Goal: Task Accomplishment & Management: Manage account settings

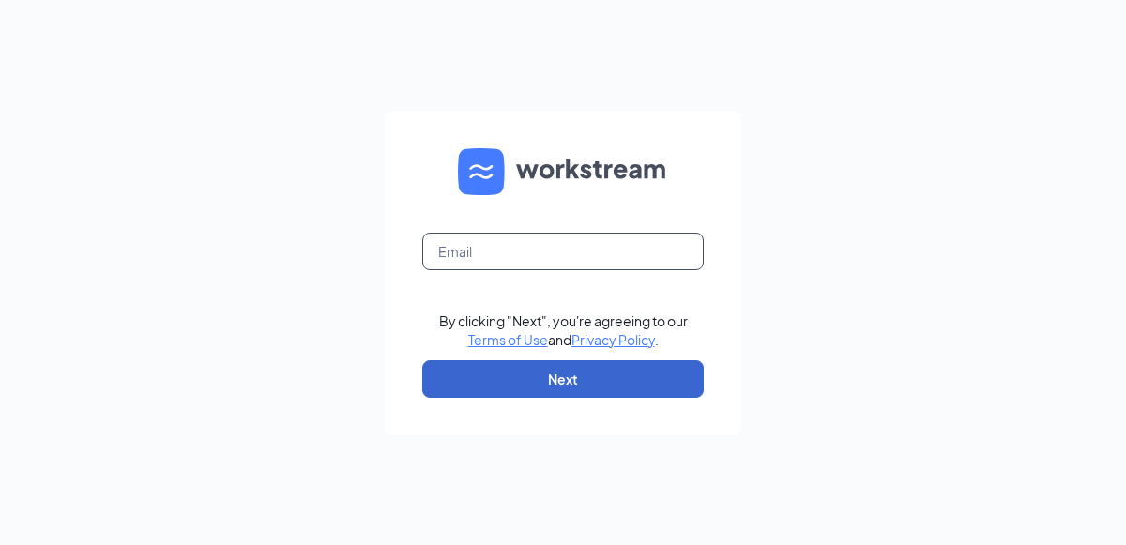
type input "aconners@stlmanagement.com"
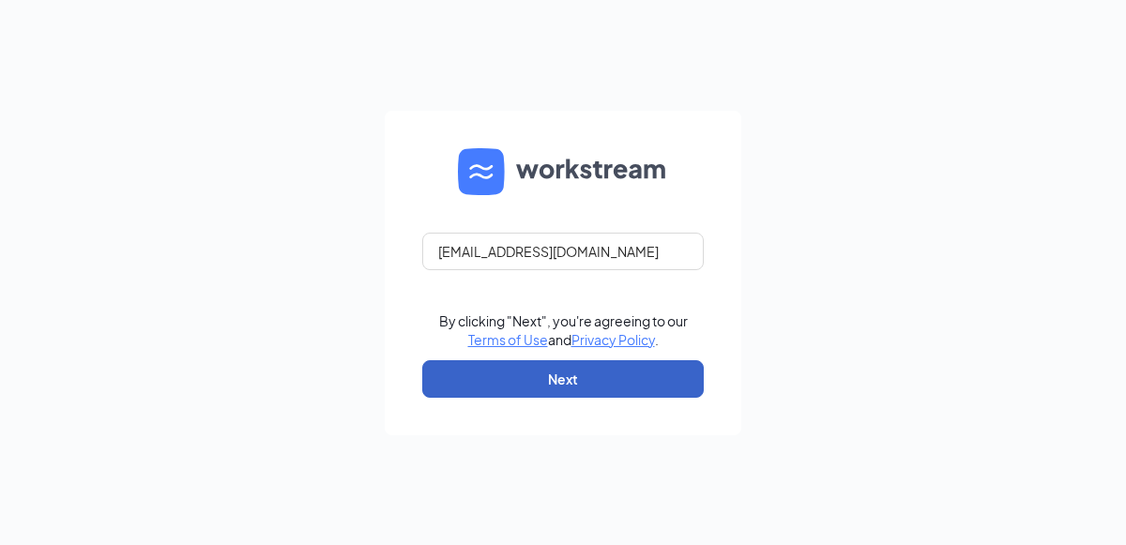
click at [542, 391] on button "Next" at bounding box center [563, 379] width 282 height 38
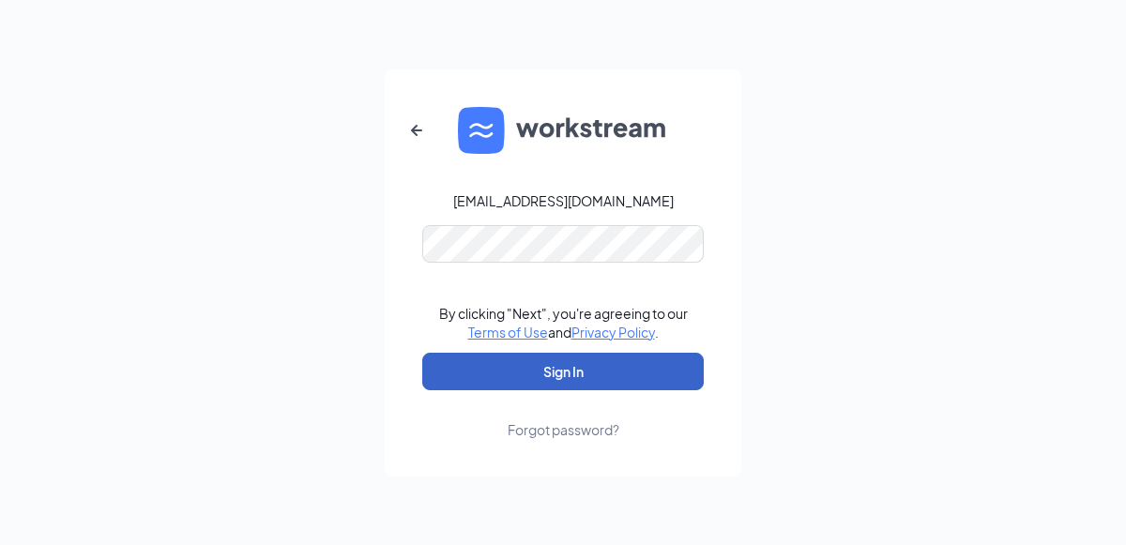
click at [541, 364] on button "Sign In" at bounding box center [563, 372] width 282 height 38
click at [606, 377] on button "Sign In" at bounding box center [563, 372] width 282 height 38
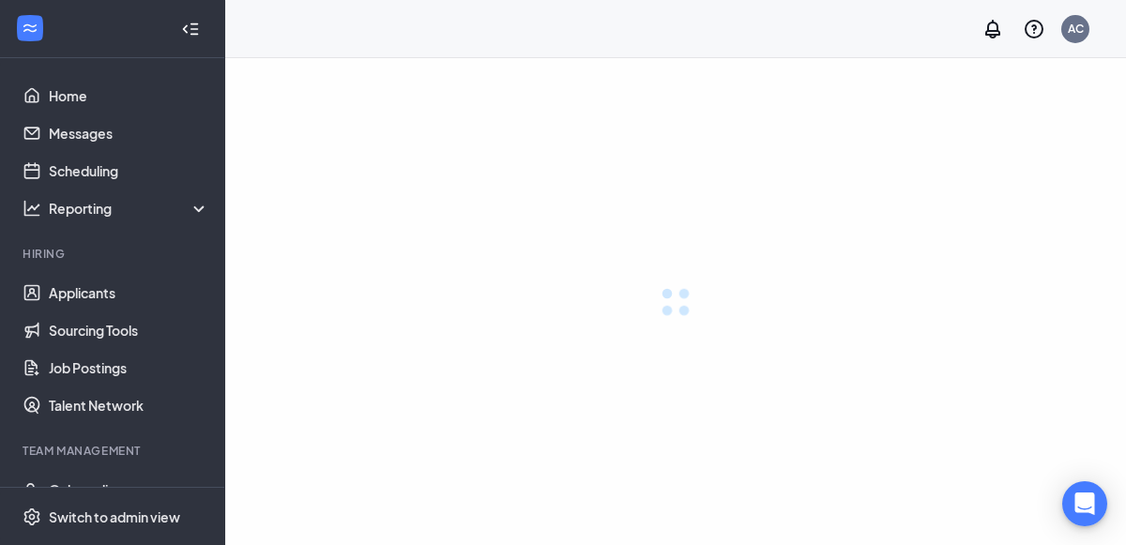
scroll to position [85, 0]
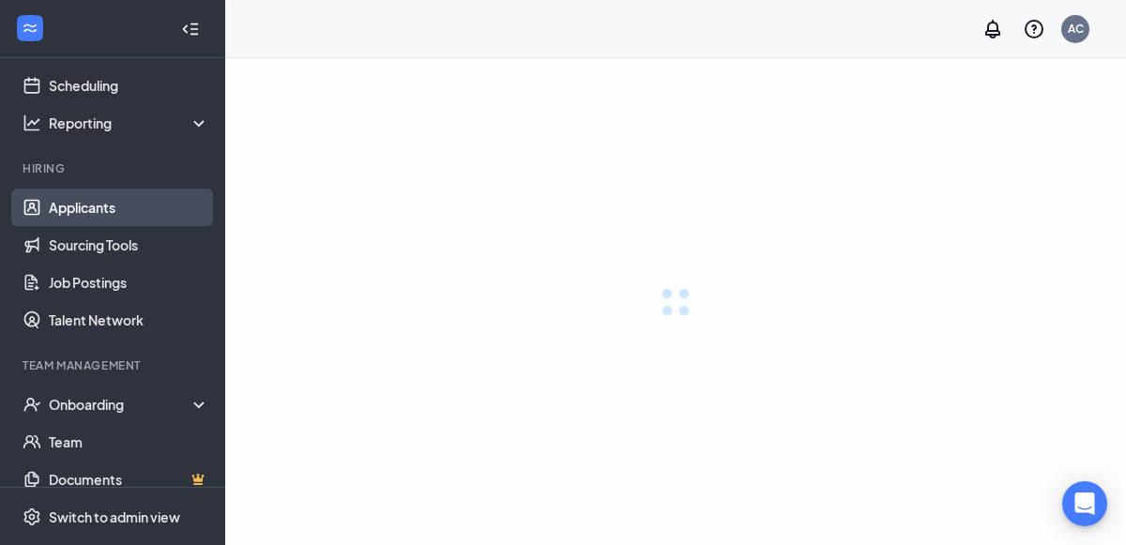
click at [85, 214] on link "Applicants" at bounding box center [129, 208] width 161 height 38
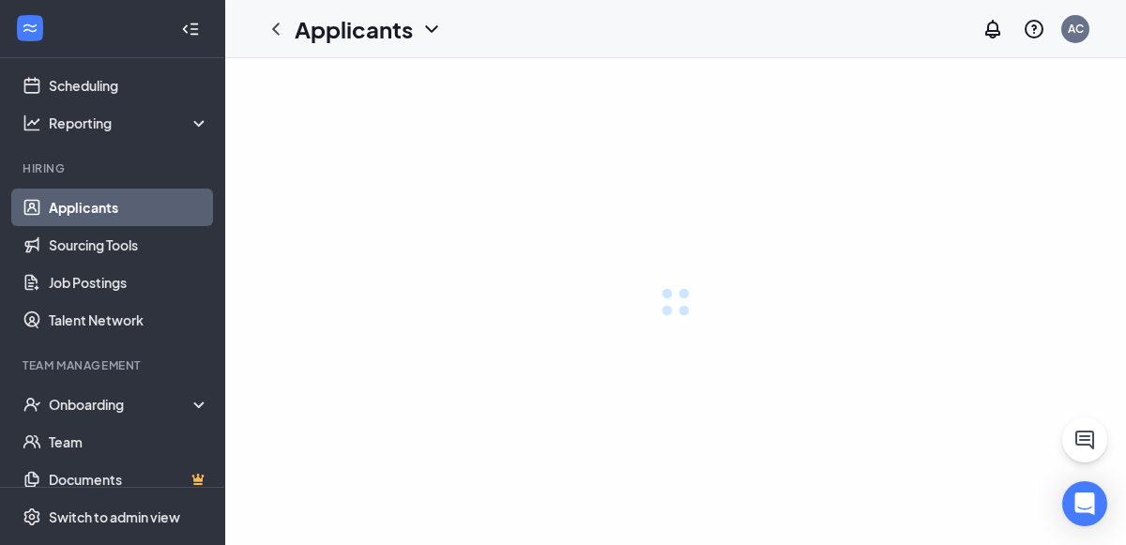
click at [118, 212] on link "Applicants" at bounding box center [129, 208] width 161 height 38
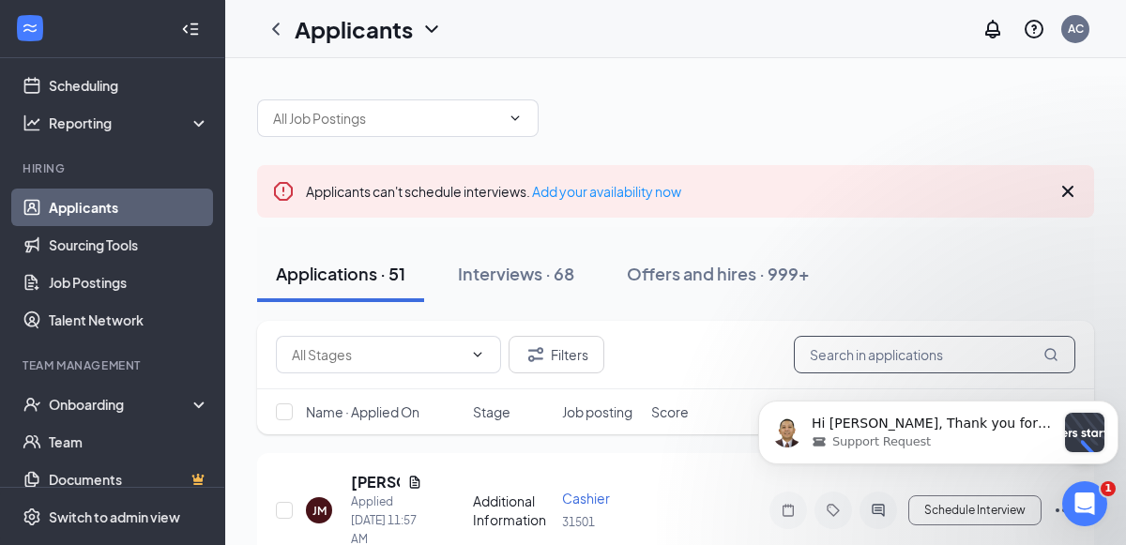
click at [821, 348] on input "text" at bounding box center [935, 355] width 282 height 38
type input "s"
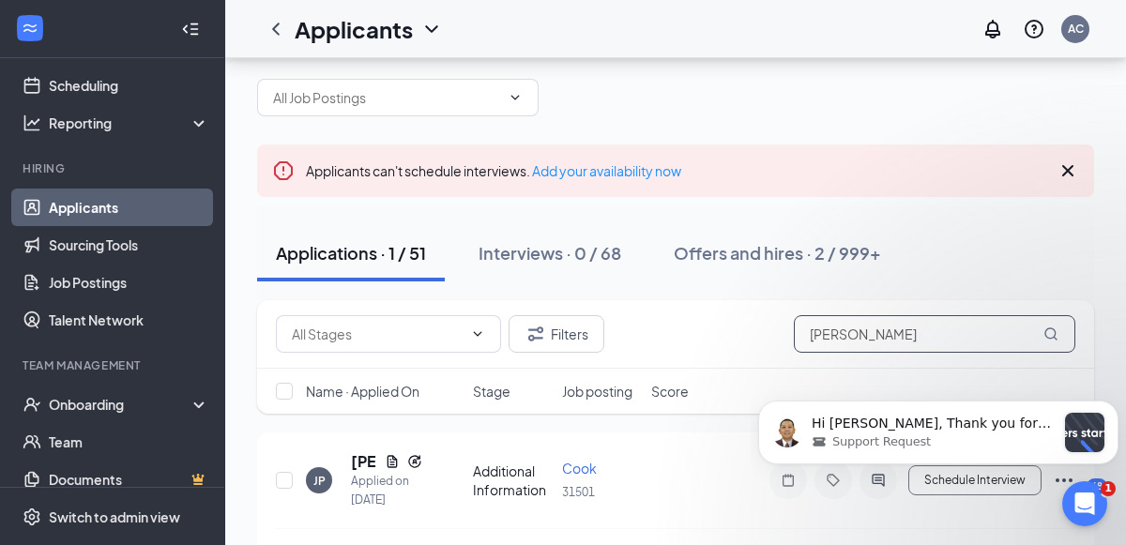
scroll to position [73, 0]
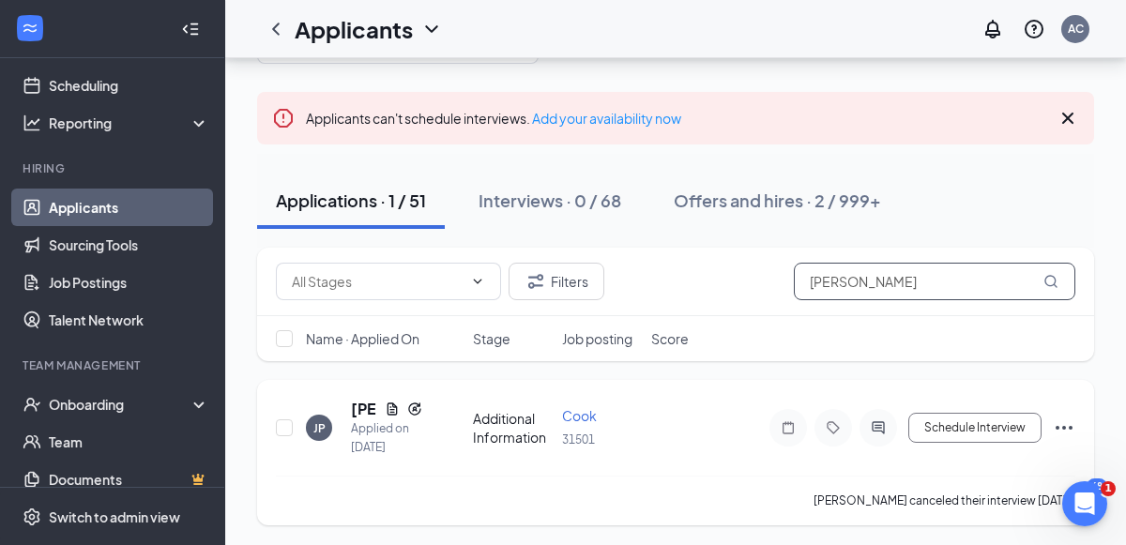
type input "[PERSON_NAME]"
click at [1059, 428] on icon "Ellipses" at bounding box center [1064, 428] width 23 height 23
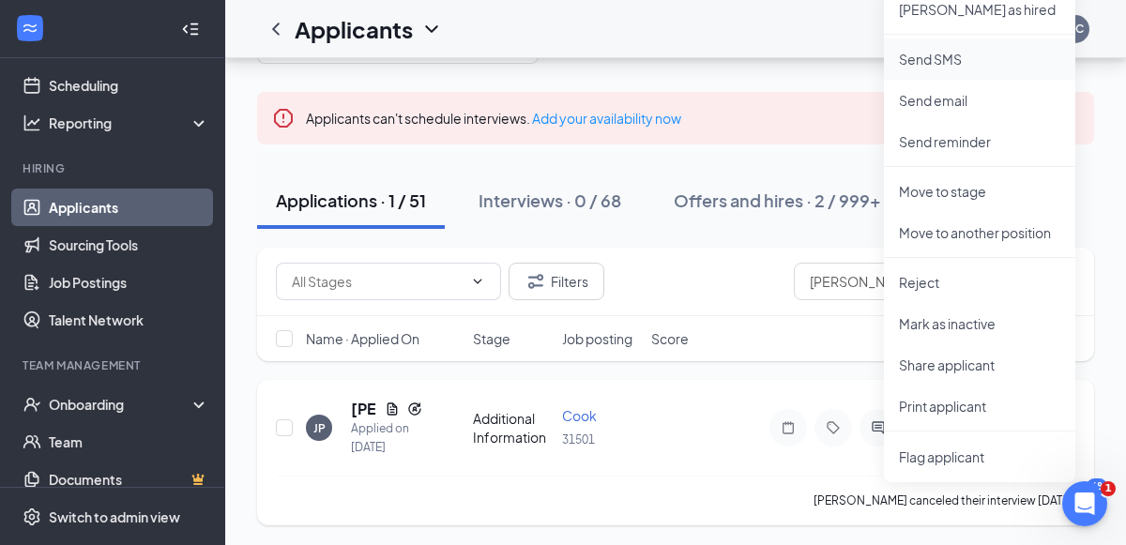
scroll to position [0, 0]
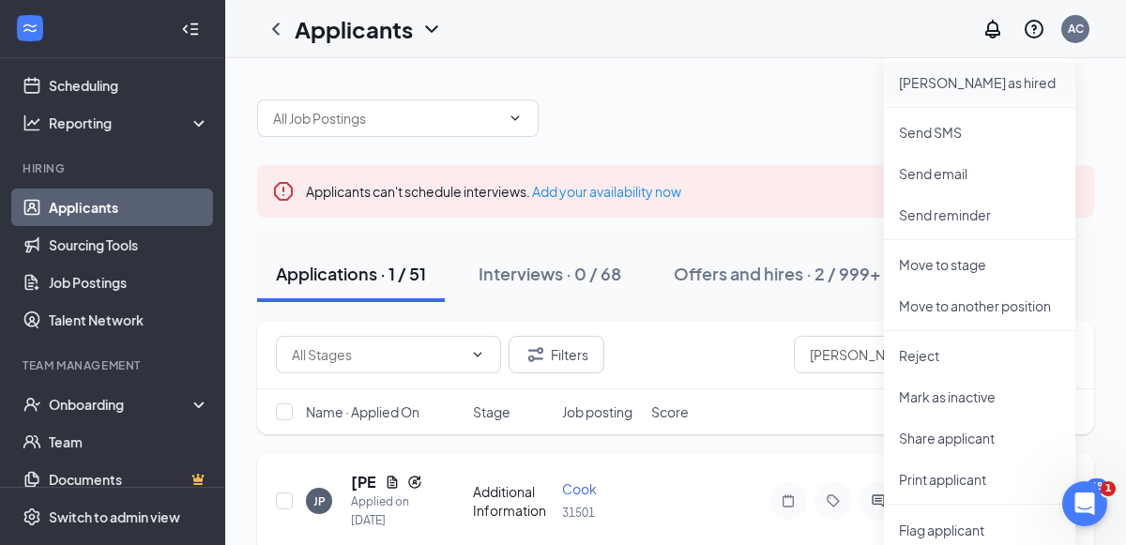
click at [924, 83] on p "[PERSON_NAME] as hired" at bounding box center [979, 82] width 161 height 19
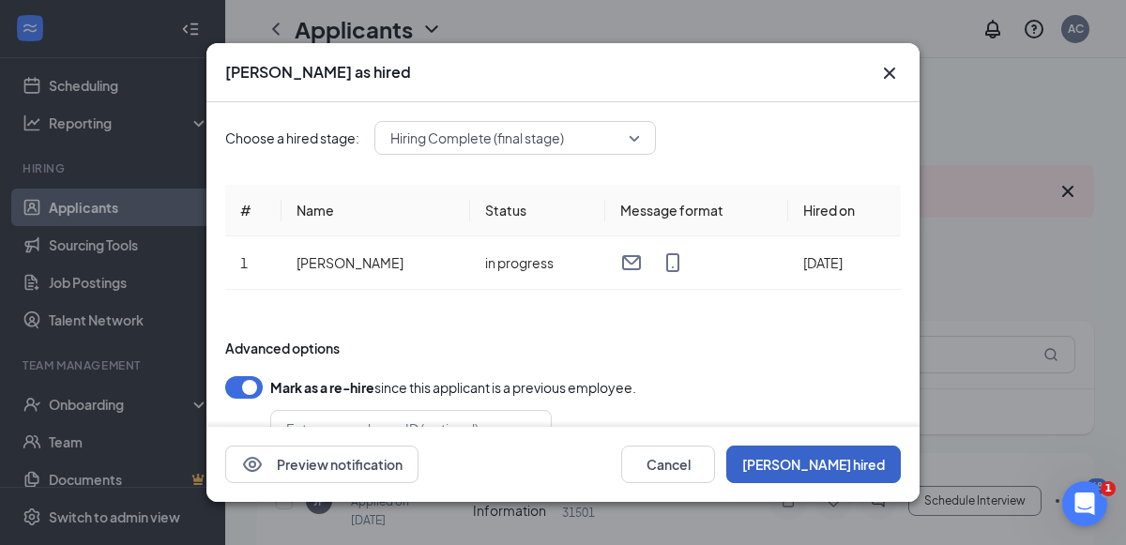
click at [837, 458] on button "[PERSON_NAME] hired" at bounding box center [814, 465] width 175 height 38
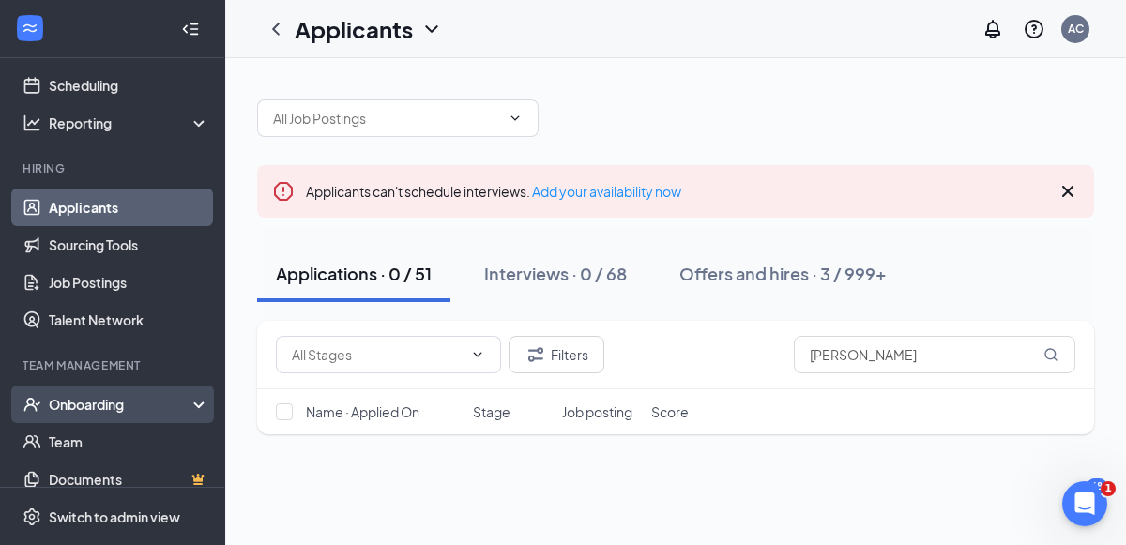
click at [110, 395] on div "Onboarding" at bounding box center [121, 404] width 145 height 19
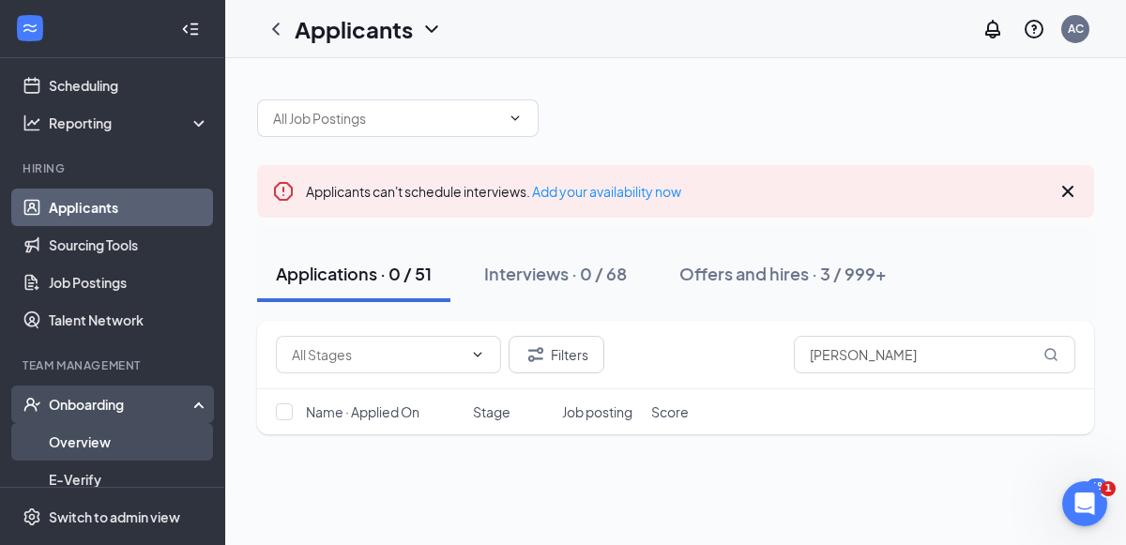
click at [96, 447] on link "Overview" at bounding box center [129, 442] width 161 height 38
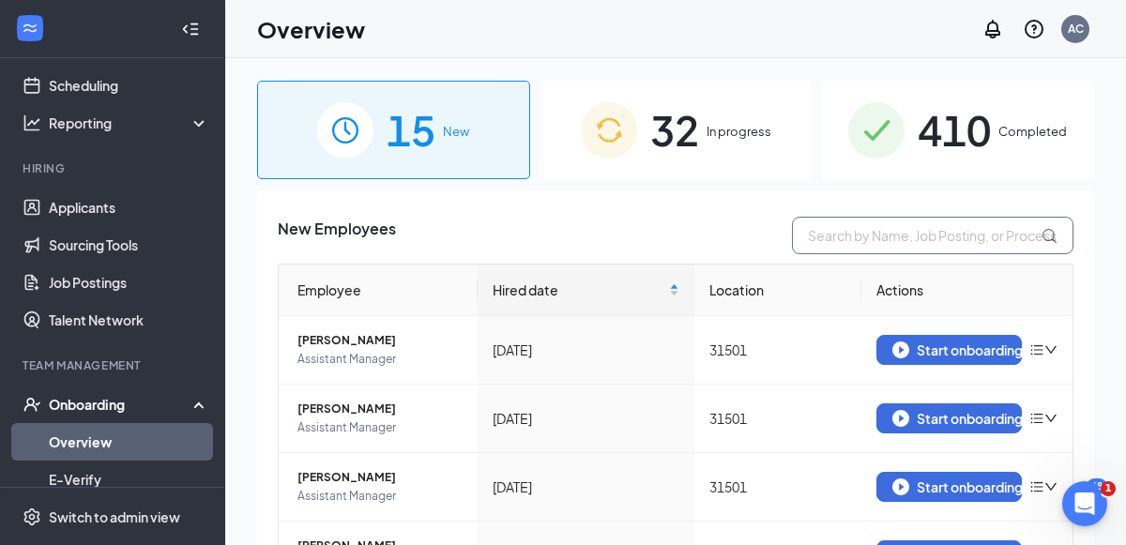
click at [842, 230] on input "text" at bounding box center [933, 236] width 282 height 38
type input "[PERSON_NAME]"
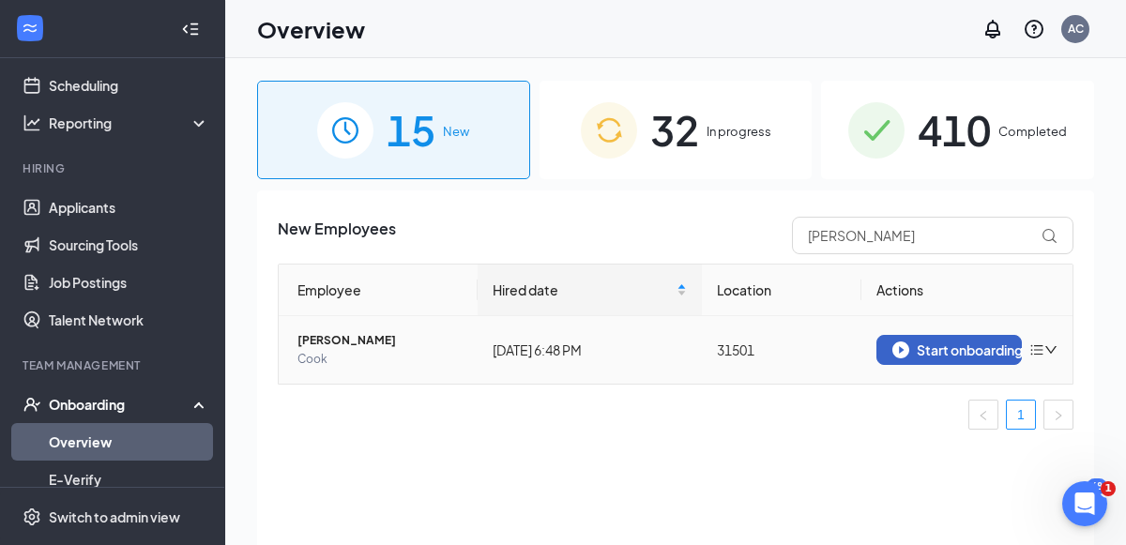
click at [1003, 350] on div "Start onboarding" at bounding box center [950, 350] width 114 height 17
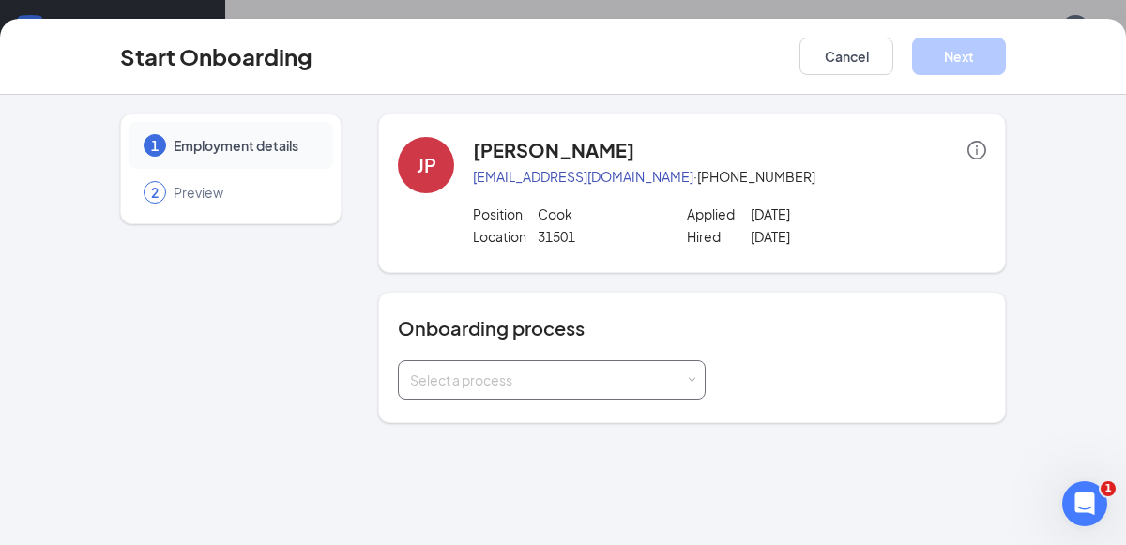
click at [660, 374] on div "Select a process" at bounding box center [547, 380] width 275 height 19
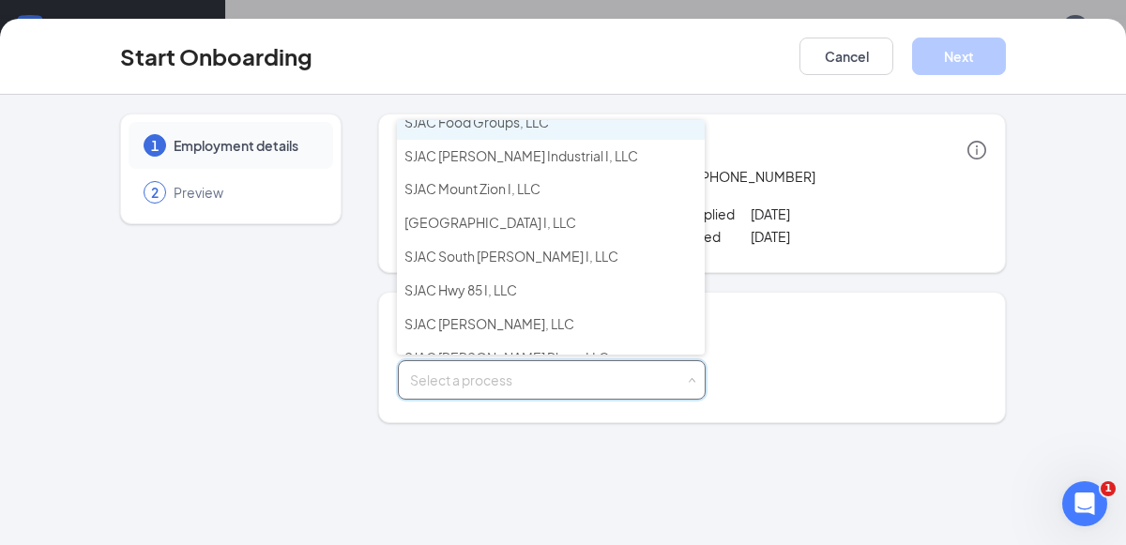
scroll to position [88, 0]
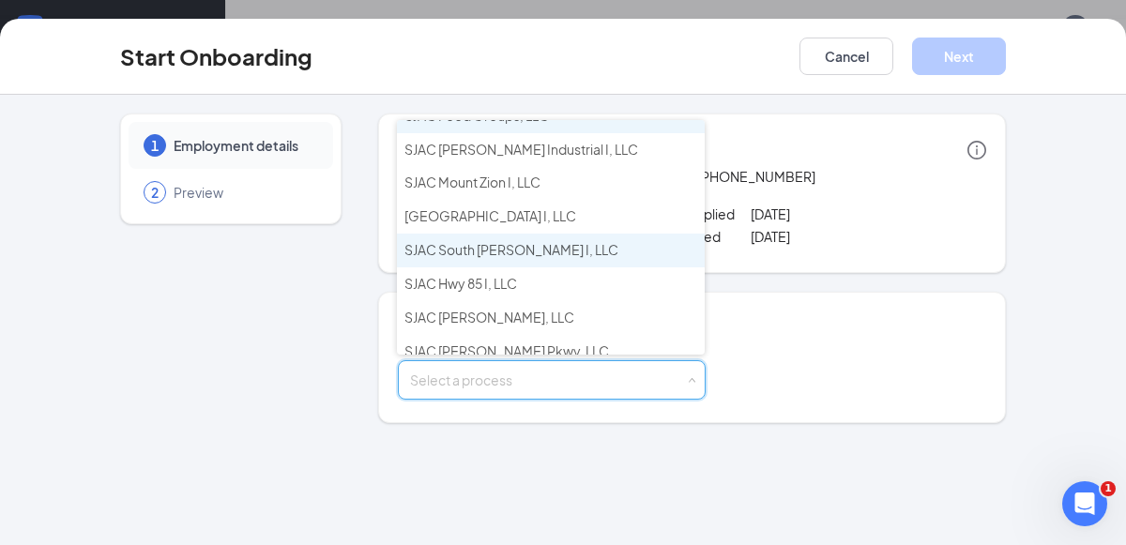
click at [528, 249] on span "SJAC South [PERSON_NAME] I, LLC" at bounding box center [512, 249] width 214 height 17
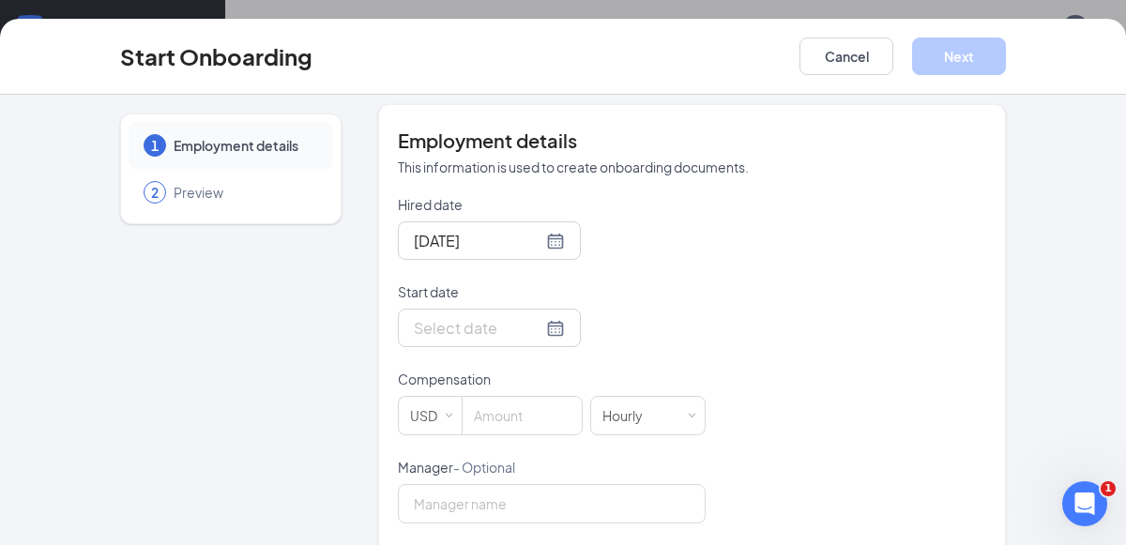
scroll to position [370, 0]
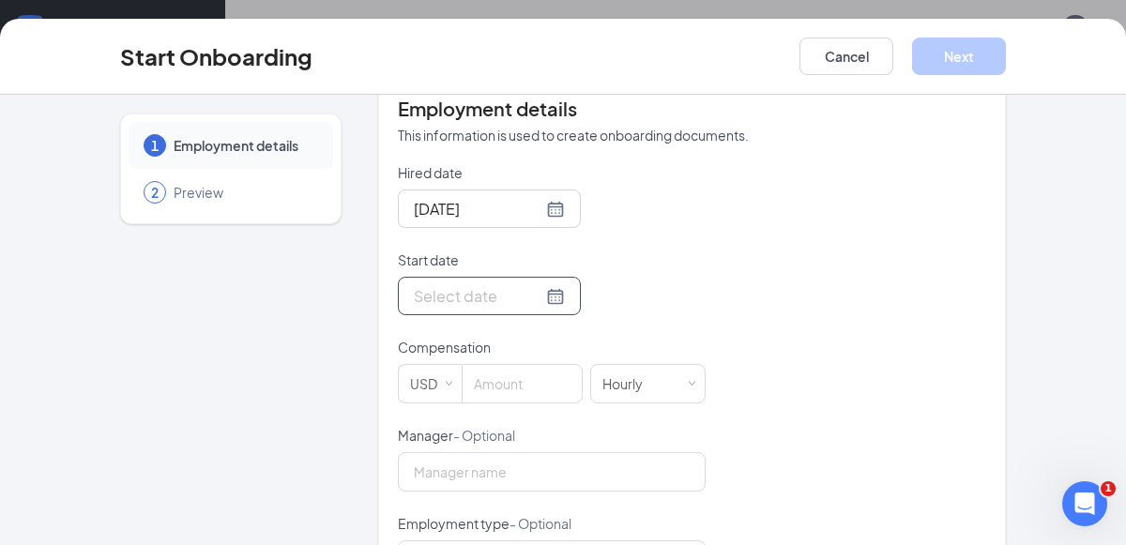
click at [561, 304] on div at bounding box center [489, 295] width 151 height 23
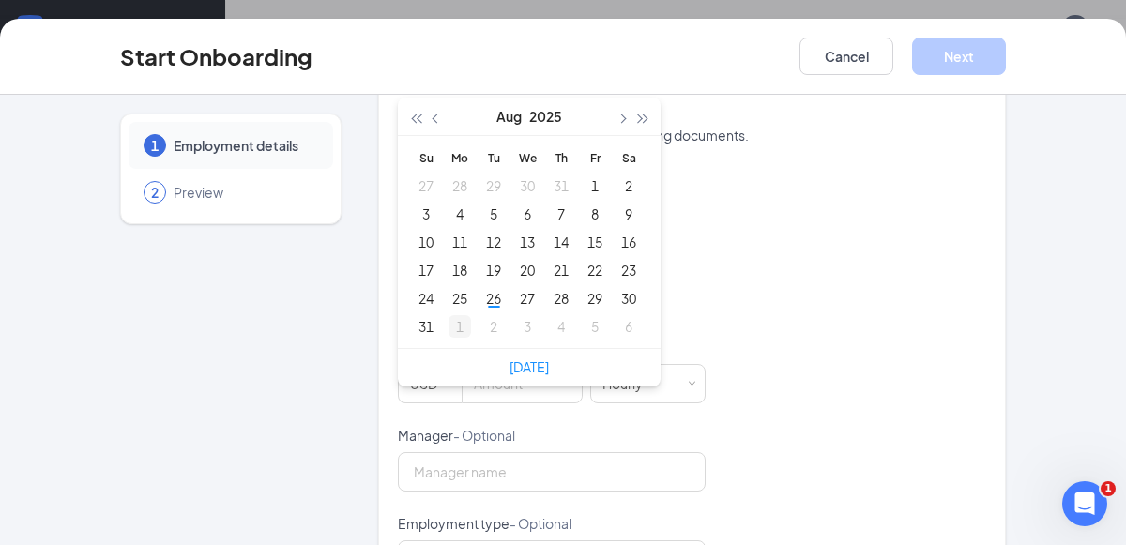
type input "[DATE]"
click at [454, 331] on div "1" at bounding box center [460, 326] width 23 height 23
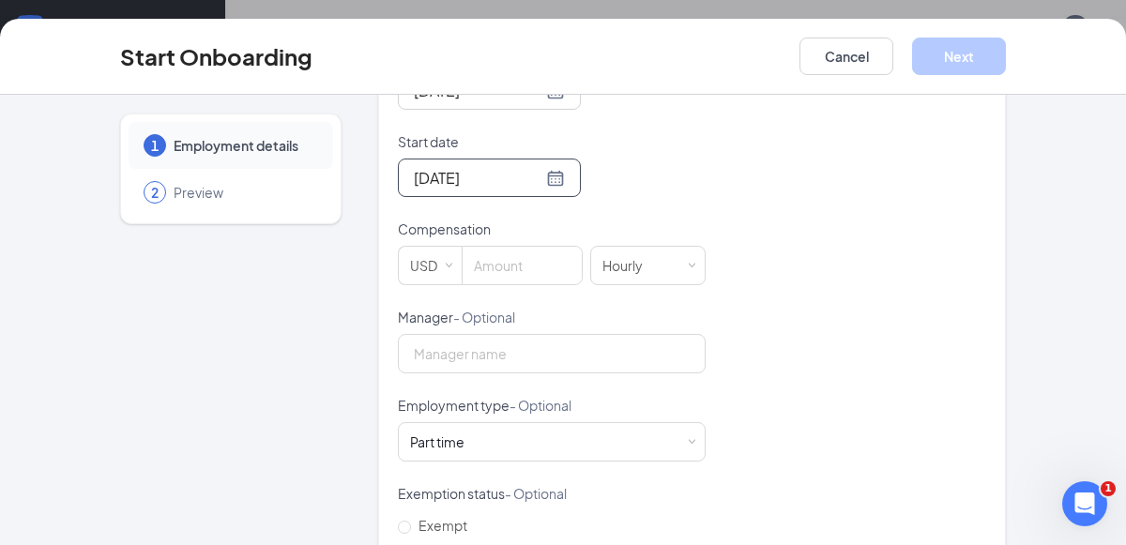
scroll to position [502, 0]
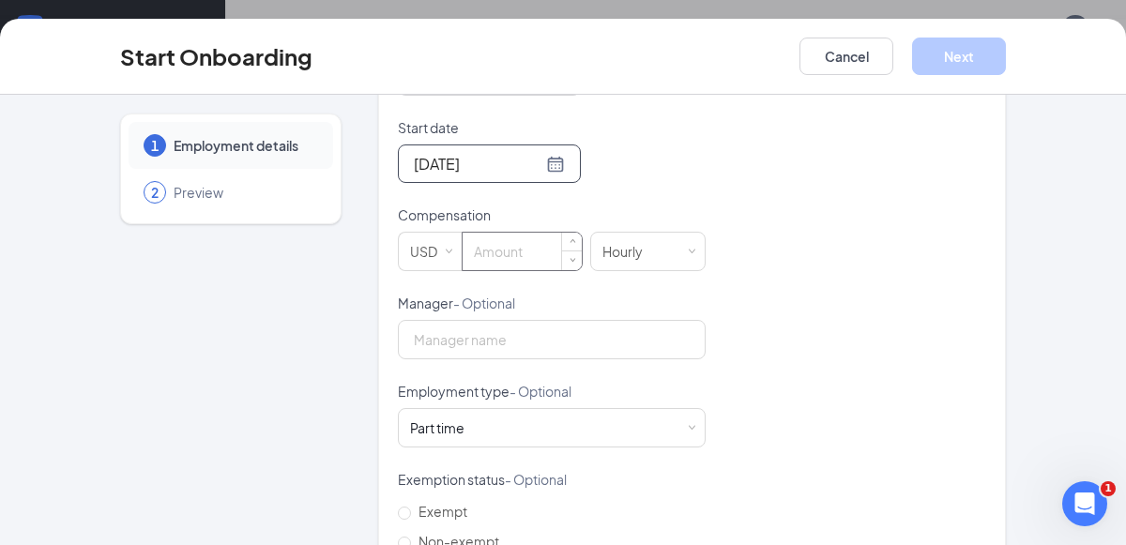
click at [543, 258] on input at bounding box center [522, 252] width 119 height 38
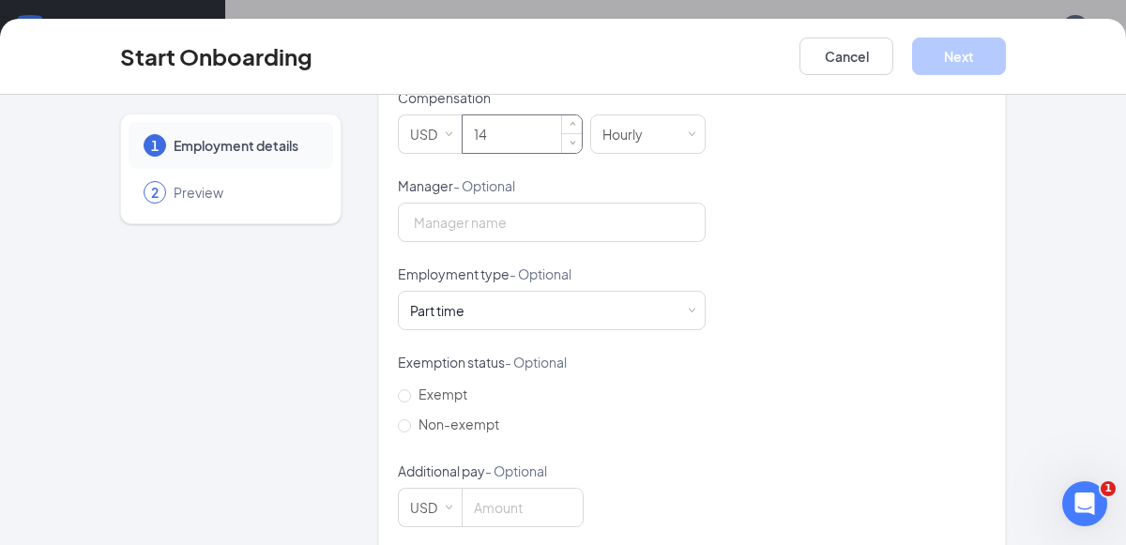
scroll to position [620, 0]
type input "14"
click at [630, 221] on input "Manager - Optional" at bounding box center [552, 221] width 308 height 39
type input "[PERSON_NAME]"
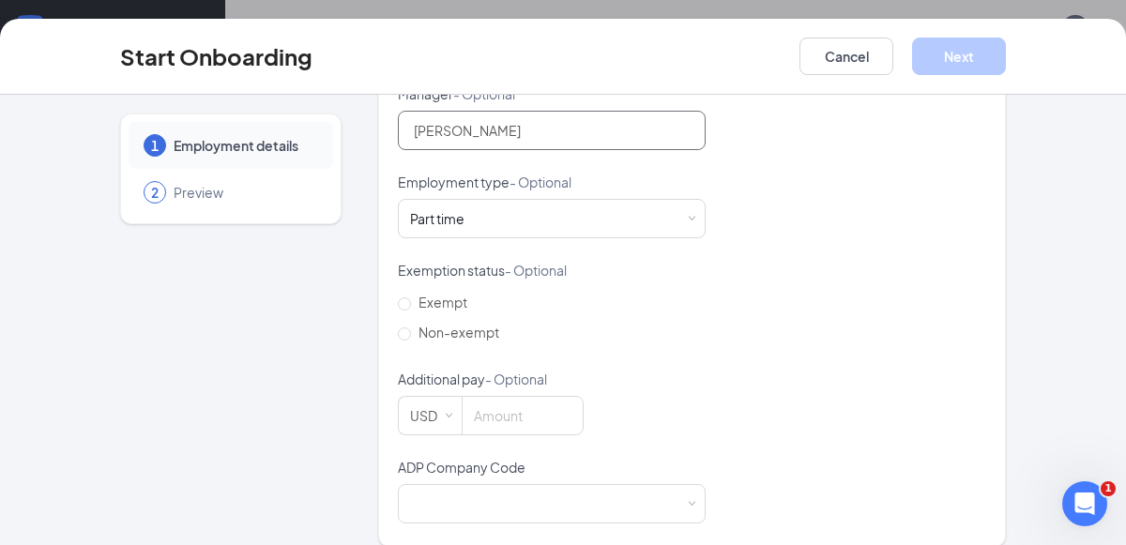
scroll to position [727, 0]
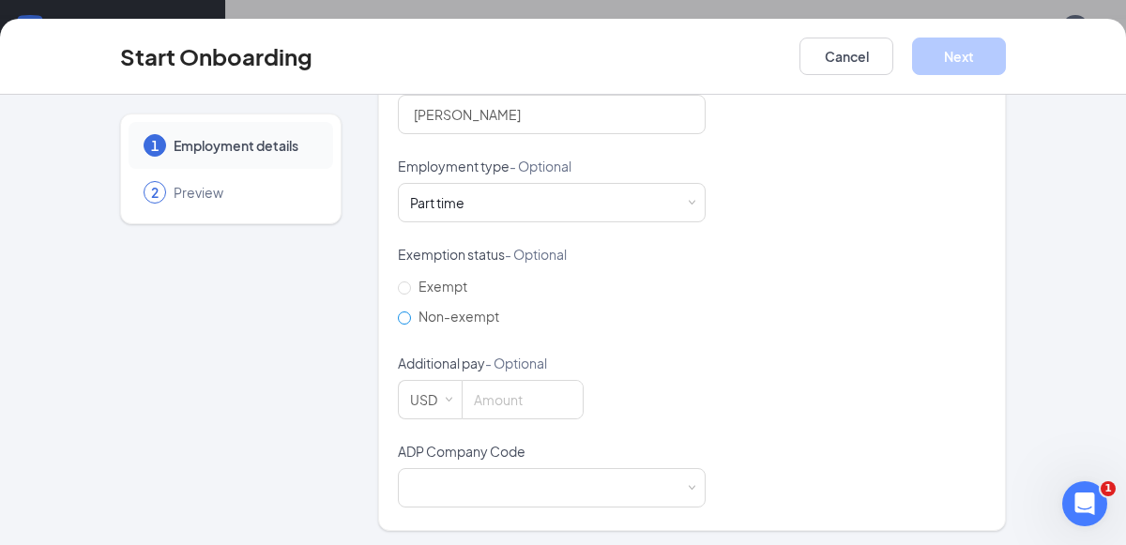
click at [475, 324] on label "Non-exempt" at bounding box center [452, 316] width 109 height 30
click at [411, 324] on input "Non-exempt" at bounding box center [404, 318] width 13 height 13
radio input "true"
click at [541, 481] on div at bounding box center [551, 488] width 283 height 38
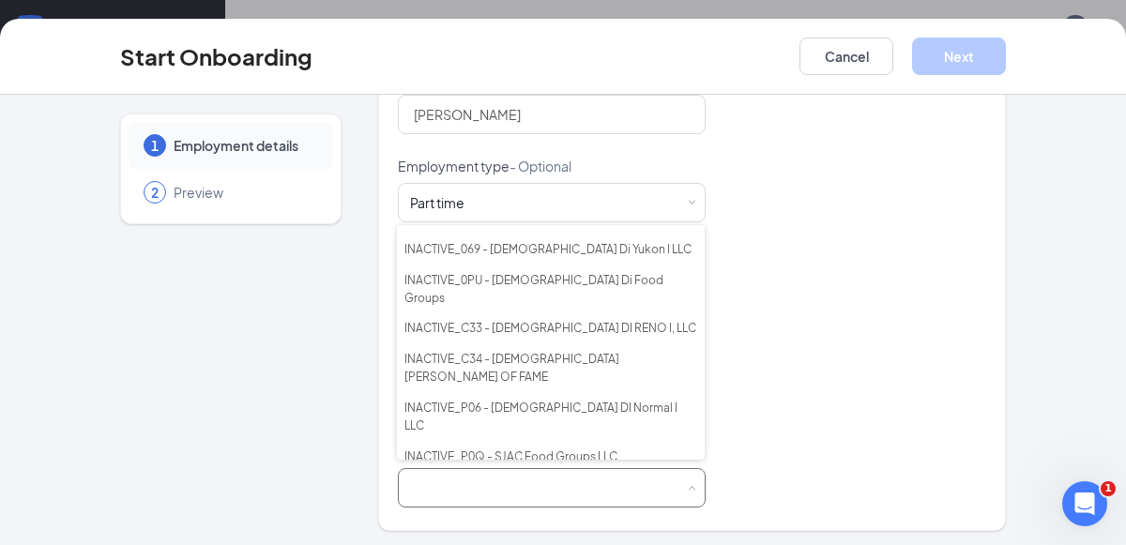
scroll to position [412, 0]
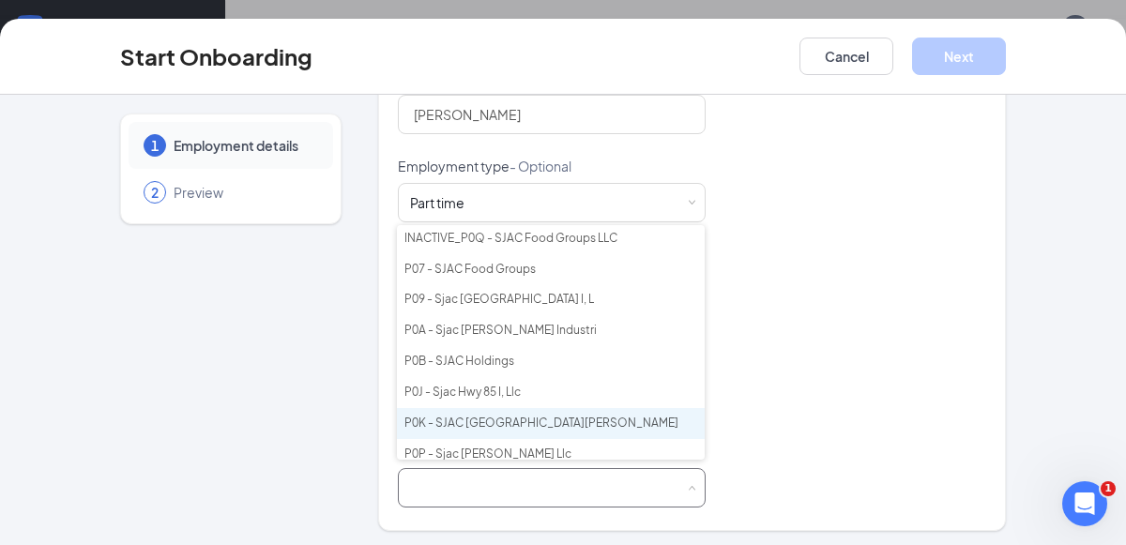
click at [514, 408] on li "P0K - SJAC [GEOGRAPHIC_DATA][PERSON_NAME]" at bounding box center [551, 423] width 308 height 31
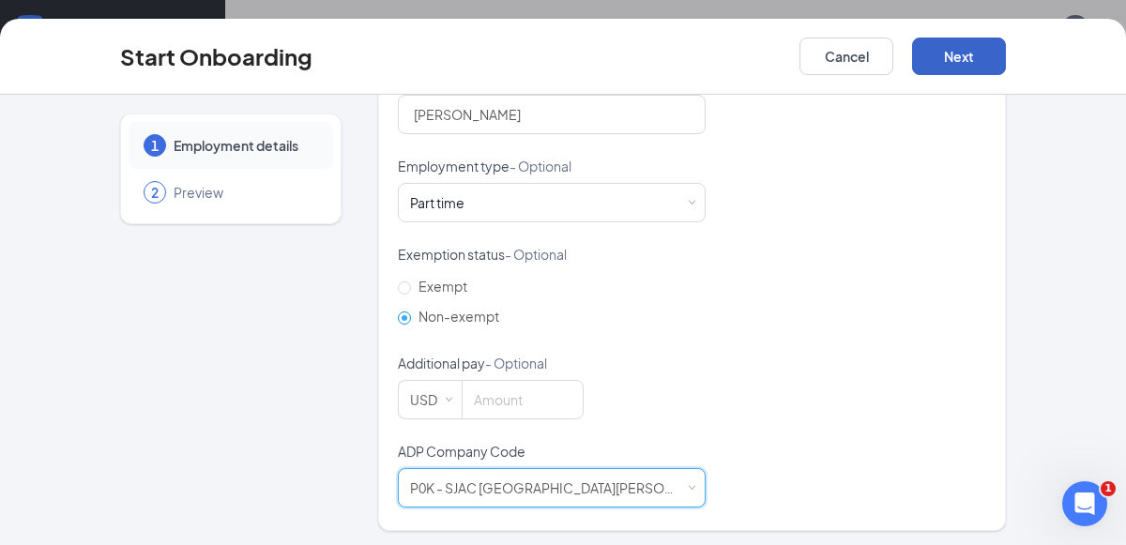
click at [956, 52] on button "Next" at bounding box center [959, 57] width 94 height 38
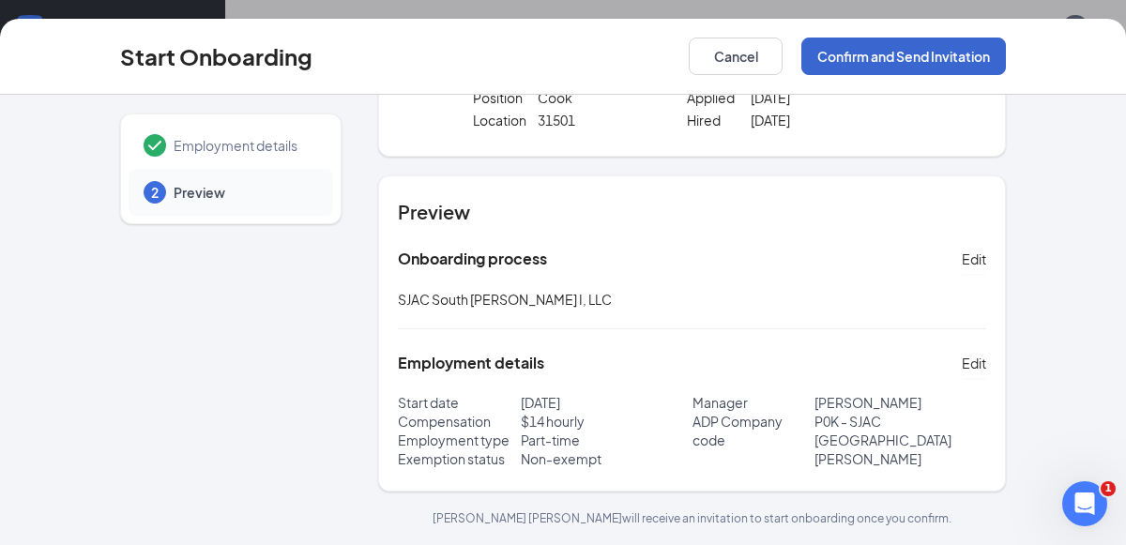
scroll to position [114, 0]
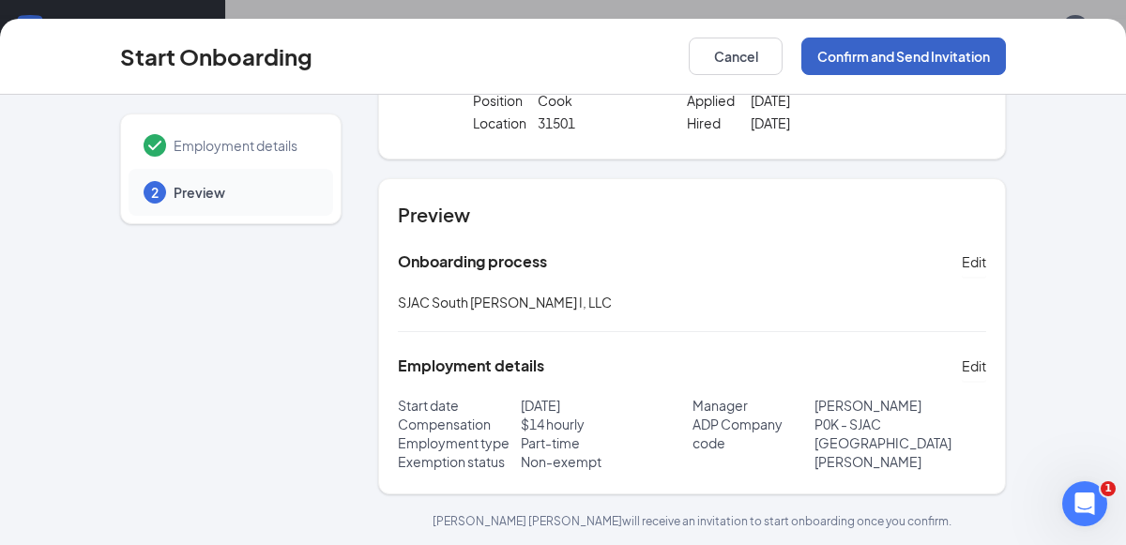
click at [910, 62] on button "Confirm and Send Invitation" at bounding box center [904, 57] width 205 height 38
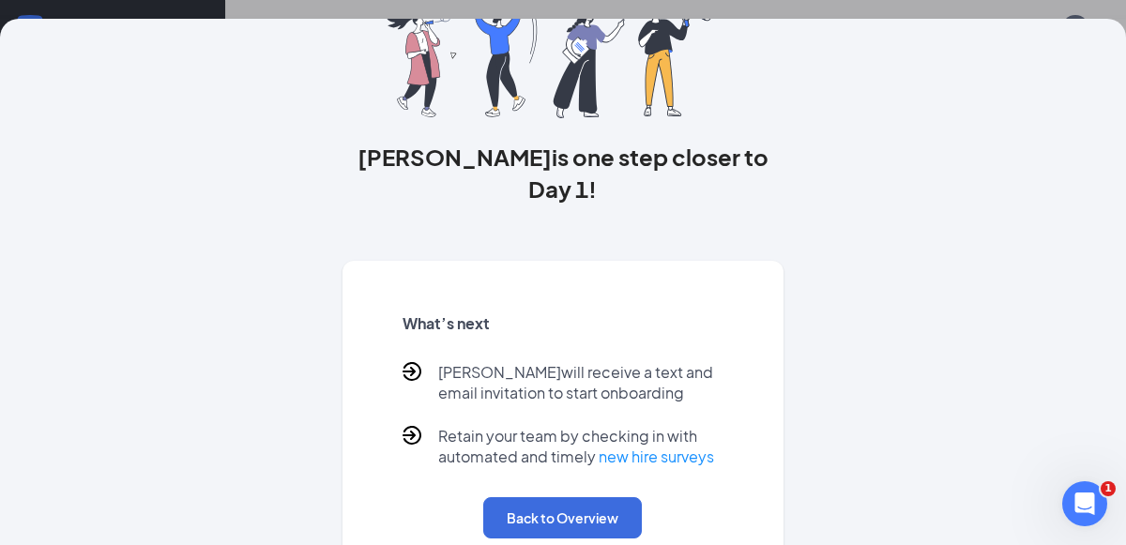
scroll to position [157, 0]
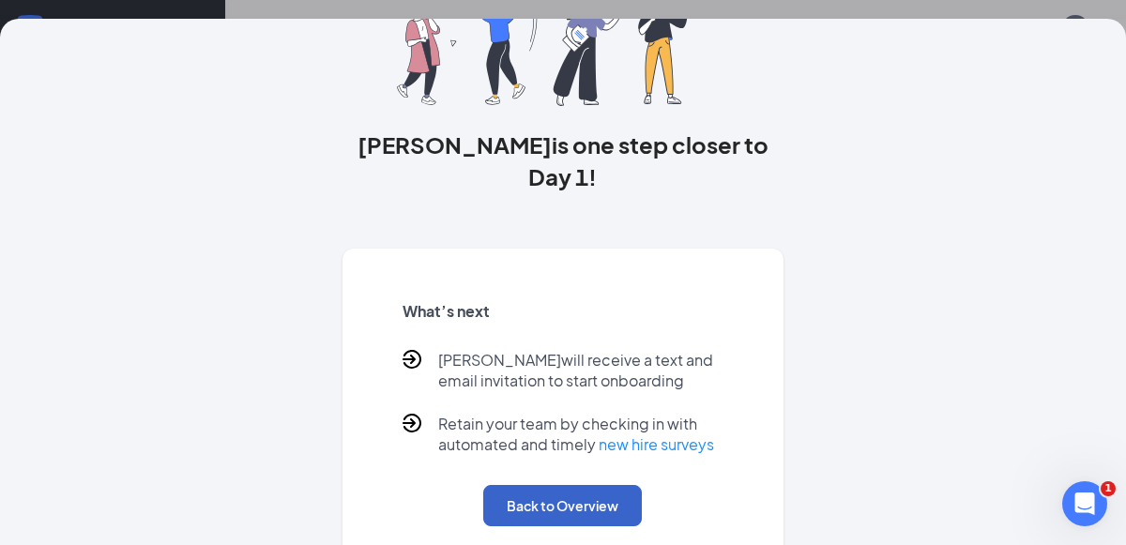
click at [583, 485] on button "Back to Overview" at bounding box center [562, 505] width 159 height 41
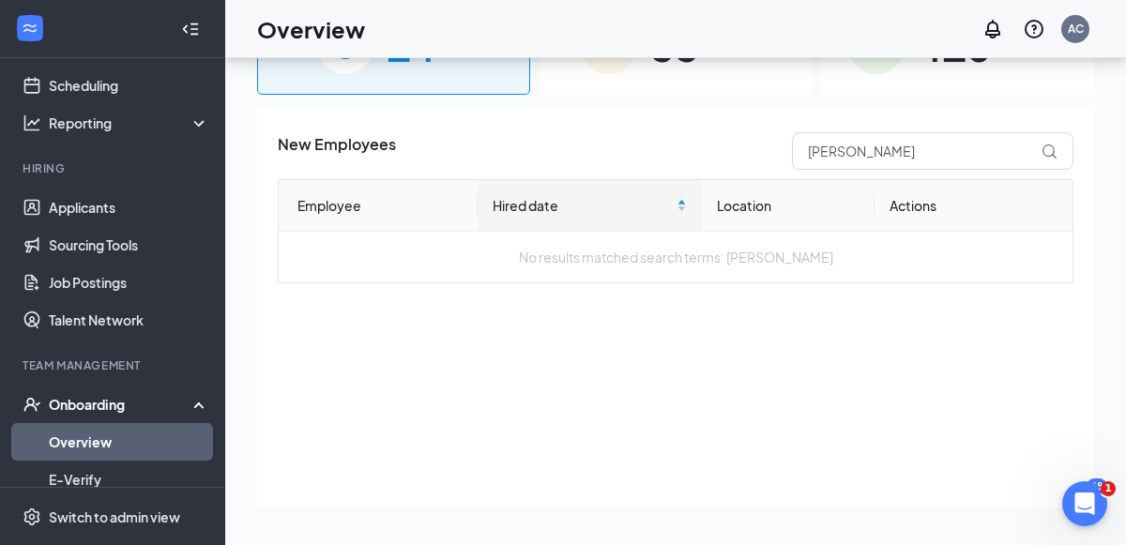
scroll to position [0, 0]
